Goal: Task Accomplishment & Management: Manage account settings

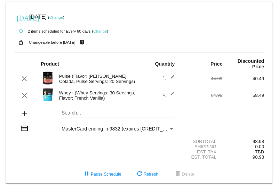
click at [63, 18] on link "Change" at bounding box center [56, 17] width 14 height 4
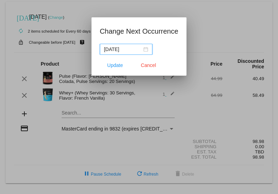
click at [141, 49] on input "[DATE]" at bounding box center [123, 50] width 38 height 8
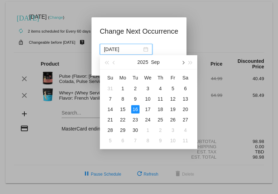
click at [180, 67] on button "button" at bounding box center [183, 62] width 8 height 14
click at [179, 66] on button "button" at bounding box center [183, 62] width 8 height 14
click at [241, 112] on div at bounding box center [139, 97] width 278 height 194
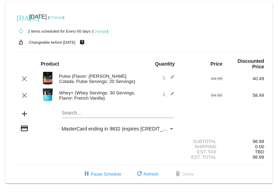
click at [63, 18] on link "Change" at bounding box center [56, 17] width 14 height 4
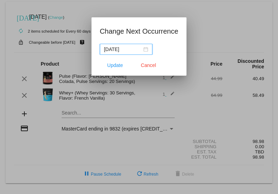
click at [140, 49] on input "[DATE]" at bounding box center [123, 50] width 38 height 8
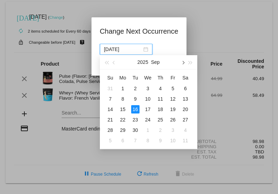
click at [179, 63] on button "button" at bounding box center [183, 62] width 8 height 14
click at [181, 66] on button "button" at bounding box center [183, 62] width 8 height 14
click at [147, 101] on div "5" at bounding box center [148, 99] width 8 height 8
type input "[DATE]"
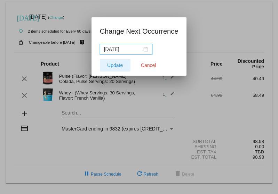
click at [113, 65] on span "Update" at bounding box center [115, 66] width 16 height 6
